Goal: Task Accomplishment & Management: Use online tool/utility

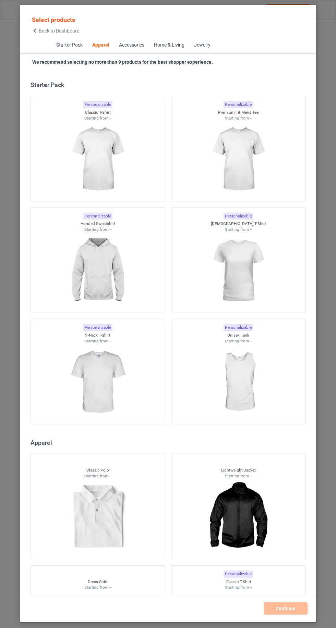
click at [34, 33] on icon at bounding box center [35, 30] width 6 height 5
click at [35, 31] on icon at bounding box center [35, 30] width 6 height 5
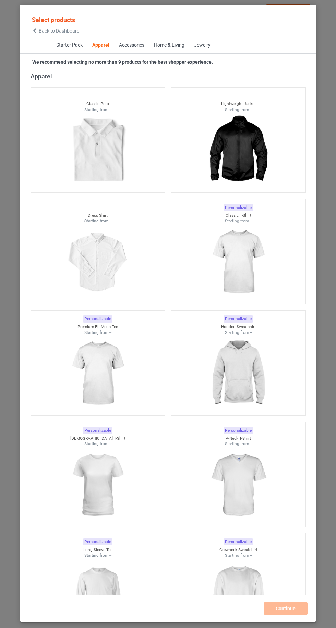
click at [33, 33] on icon at bounding box center [35, 30] width 6 height 5
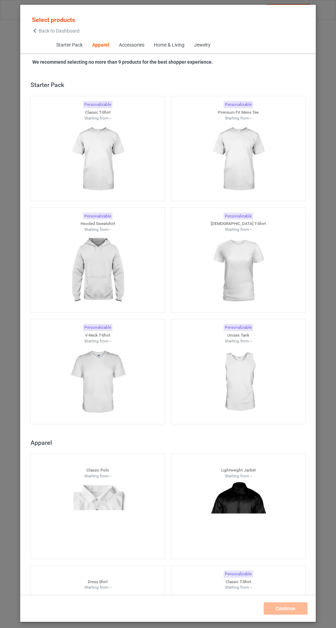
scroll to position [366, 0]
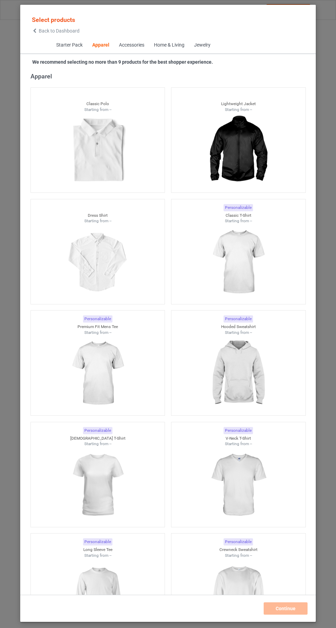
click at [35, 30] on icon at bounding box center [35, 30] width 6 height 5
